Goal: Information Seeking & Learning: Learn about a topic

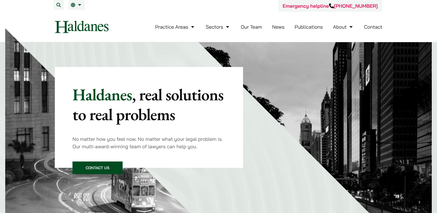
click at [253, 26] on link "Our Team" at bounding box center [251, 27] width 21 height 6
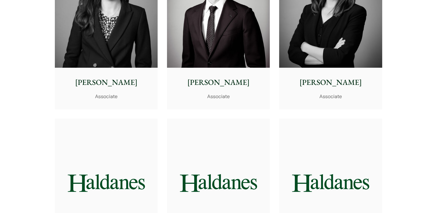
scroll to position [1985, 0]
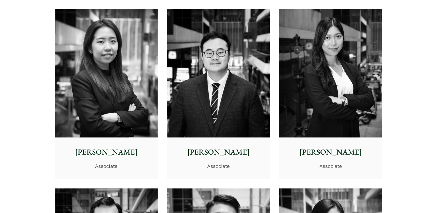
click at [210, 106] on img at bounding box center [218, 73] width 103 height 129
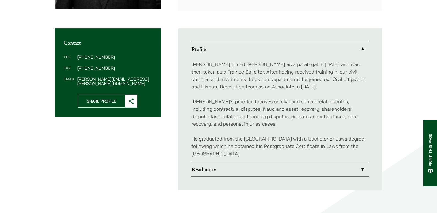
scroll to position [184, 0]
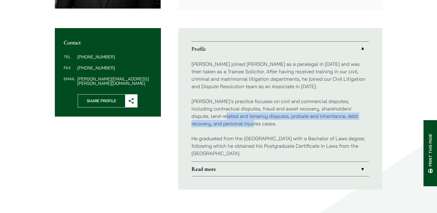
drag, startPoint x: 231, startPoint y: 122, endPoint x: 210, endPoint y: 112, distance: 23.3
click at [210, 112] on p "[PERSON_NAME]’s practice focuses on civil and commercial disputes, including co…" at bounding box center [281, 113] width 178 height 30
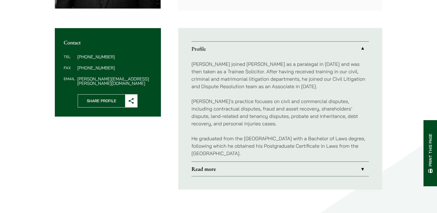
click at [249, 102] on p "[PERSON_NAME]’s practice focuses on civil and commercial disputes, including co…" at bounding box center [281, 113] width 178 height 30
drag, startPoint x: 245, startPoint y: 110, endPoint x: 295, endPoint y: 109, distance: 49.6
click at [295, 109] on p "Eugene’s practice focuses on civil and commercial disputes, including contractu…" at bounding box center [281, 113] width 178 height 30
click at [311, 111] on p "Eugene’s practice focuses on civil and commercial disputes, including contractu…" at bounding box center [281, 113] width 178 height 30
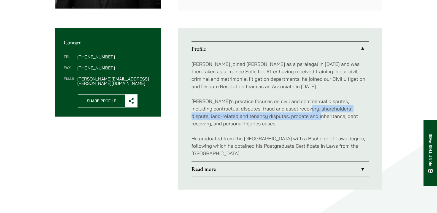
drag, startPoint x: 305, startPoint y: 109, endPoint x: 306, endPoint y: 113, distance: 4.4
click at [306, 113] on p "Eugene’s practice focuses on civil and commercial disputes, including contractu…" at bounding box center [281, 113] width 178 height 30
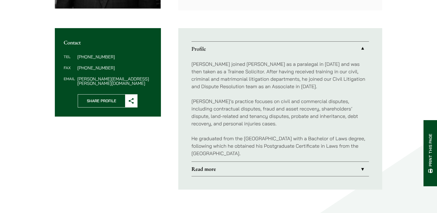
click at [308, 114] on p "Eugene’s practice focuses on civil and commercial disputes, including contractu…" at bounding box center [281, 113] width 178 height 30
drag, startPoint x: 200, startPoint y: 117, endPoint x: 284, endPoint y: 116, distance: 83.8
click at [284, 116] on p "Eugene’s practice focuses on civil and commercial disputes, including contractu…" at bounding box center [281, 113] width 178 height 30
click at [285, 116] on p "Eugene’s practice focuses on civil and commercial disputes, including contractu…" at bounding box center [281, 113] width 178 height 30
drag, startPoint x: 267, startPoint y: 116, endPoint x: 295, endPoint y: 116, distance: 27.6
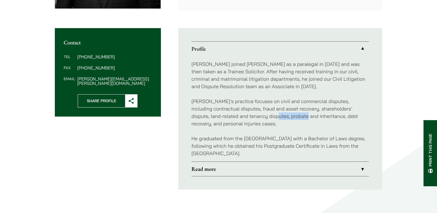
click at [295, 116] on p "Eugene’s practice focuses on civil and commercial disputes, including contractu…" at bounding box center [281, 113] width 178 height 30
click at [300, 115] on p "Eugene’s practice focuses on civil and commercial disputes, including contractu…" at bounding box center [281, 113] width 178 height 30
click at [232, 169] on link "Read more" at bounding box center [281, 169] width 178 height 14
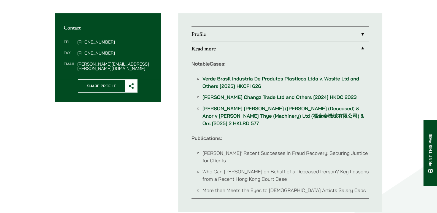
scroll to position [220, 0]
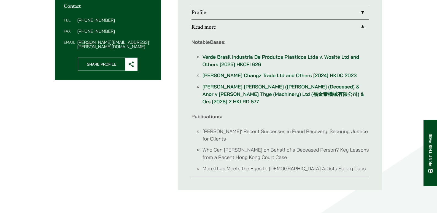
click at [218, 61] on link "Verde Brasil Industria De Produtos Plasticos Ltda v. Wosite Ltd and Others [202…" at bounding box center [281, 61] width 157 height 14
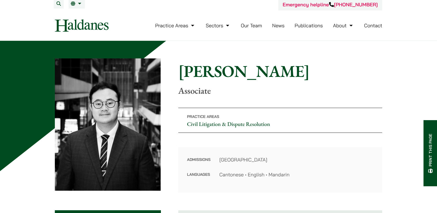
scroll to position [0, 0]
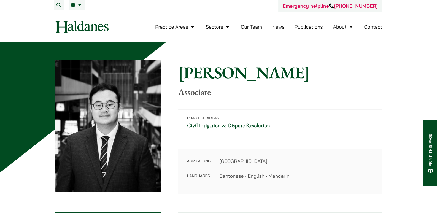
click at [259, 25] on link "Our Team" at bounding box center [251, 27] width 21 height 6
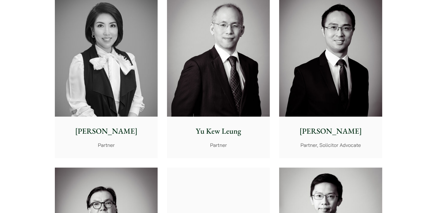
scroll to position [514, 0]
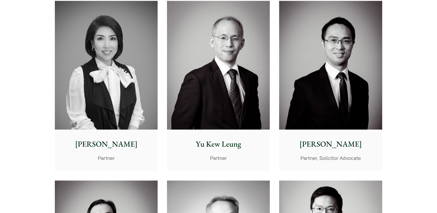
click at [320, 59] on img at bounding box center [330, 65] width 103 height 129
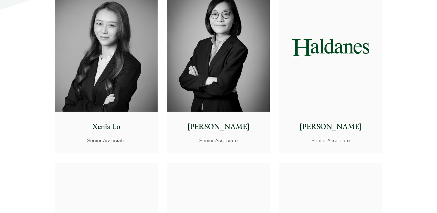
scroll to position [1470, 0]
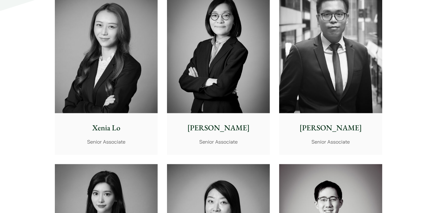
click at [91, 67] on img at bounding box center [106, 49] width 103 height 129
click at [325, 101] on img at bounding box center [330, 49] width 103 height 129
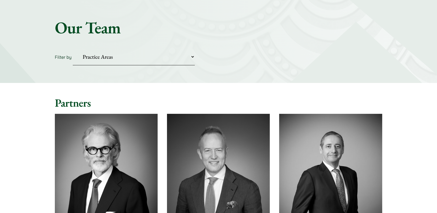
scroll to position [0, 0]
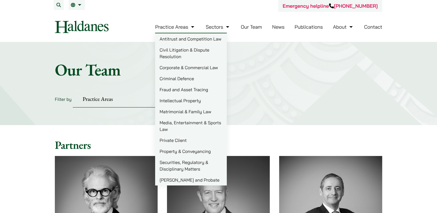
click at [181, 53] on link "Civil Litigation & Dispute Resolution" at bounding box center [191, 53] width 72 height 18
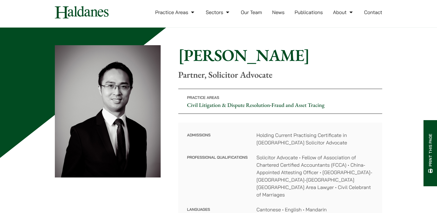
scroll to position [37, 0]
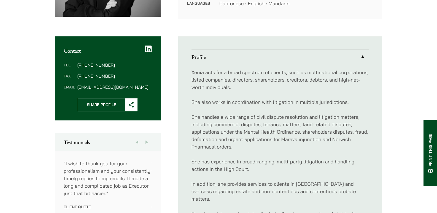
scroll to position [184, 0]
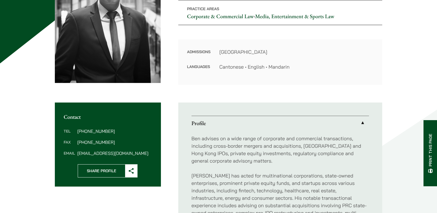
scroll to position [110, 0]
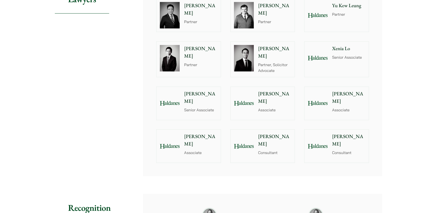
scroll to position [551, 0]
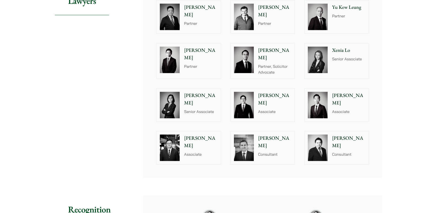
click at [254, 95] on div at bounding box center [244, 105] width 26 height 33
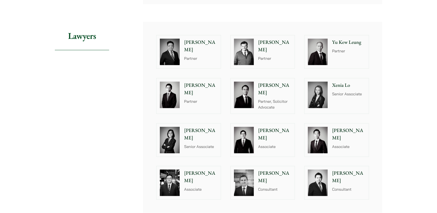
scroll to position [514, 0]
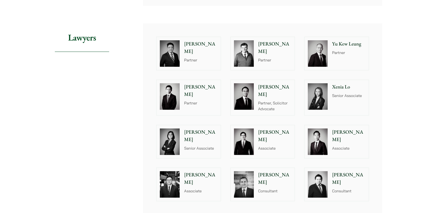
click at [243, 130] on img at bounding box center [244, 141] width 20 height 26
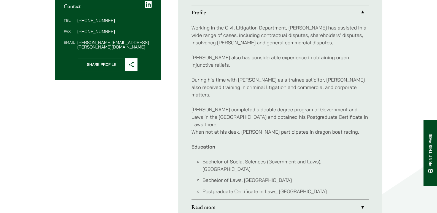
scroll to position [220, 0]
click at [221, 200] on link "Read more" at bounding box center [281, 207] width 178 height 14
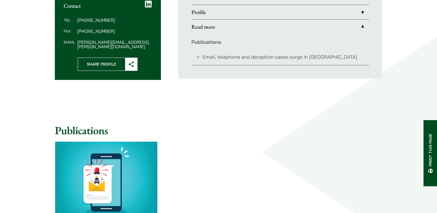
scroll to position [110, 0]
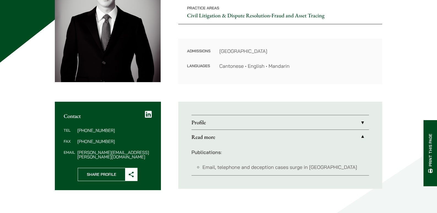
click at [292, 137] on link "Read more" at bounding box center [281, 137] width 178 height 14
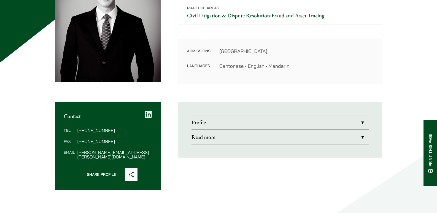
scroll to position [0, 0]
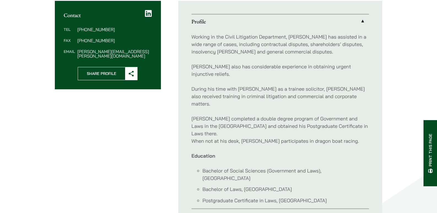
scroll to position [211, 0]
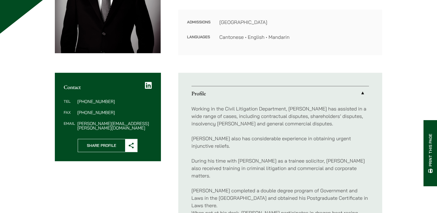
scroll to position [147, 0]
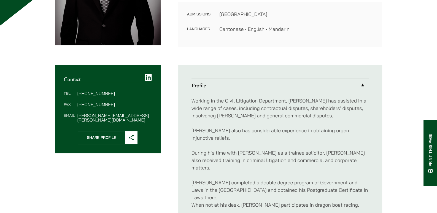
click at [147, 79] on icon at bounding box center [148, 78] width 7 height 8
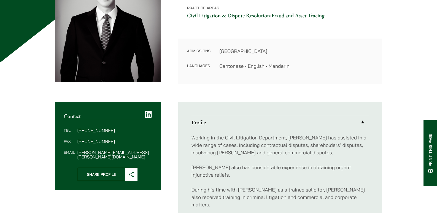
scroll to position [0, 0]
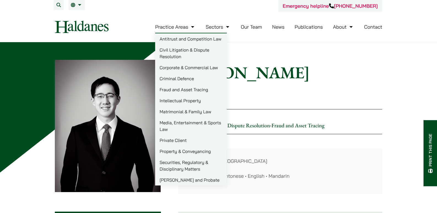
click at [98, 27] on img at bounding box center [82, 27] width 54 height 12
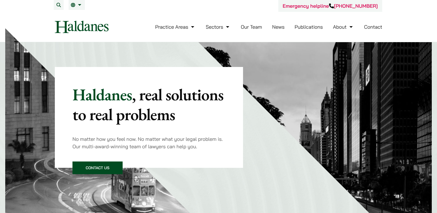
click at [256, 29] on link "Our Team" at bounding box center [251, 27] width 21 height 6
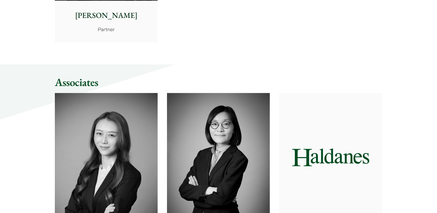
scroll to position [1397, 0]
